Goal: Navigation & Orientation: Go to known website

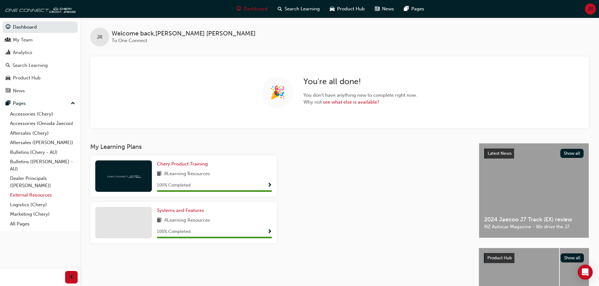
click at [31, 196] on link "External Resources" at bounding box center [43, 196] width 70 height 10
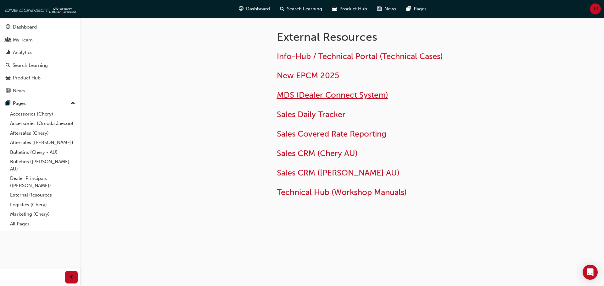
click at [335, 95] on span "MDS (Dealer Connect System)" at bounding box center [332, 95] width 111 height 10
drag, startPoint x: 43, startPoint y: 30, endPoint x: 43, endPoint y: 5, distance: 24.2
click at [43, 30] on div "Dashboard" at bounding box center [40, 27] width 69 height 8
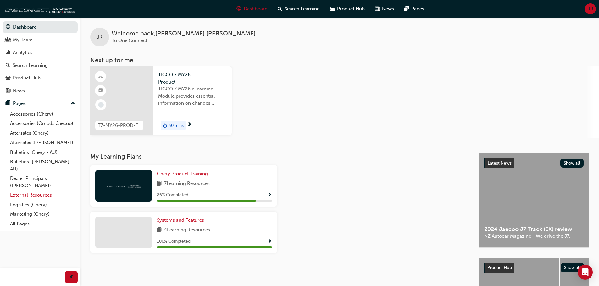
click at [30, 197] on link "External Resources" at bounding box center [43, 196] width 70 height 10
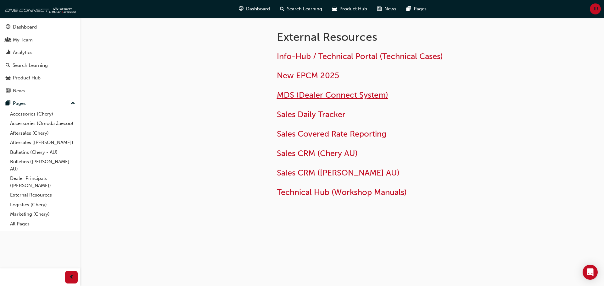
click at [326, 94] on span "MDS (Dealer Connect System)" at bounding box center [332, 95] width 111 height 10
